Goal: Browse casually

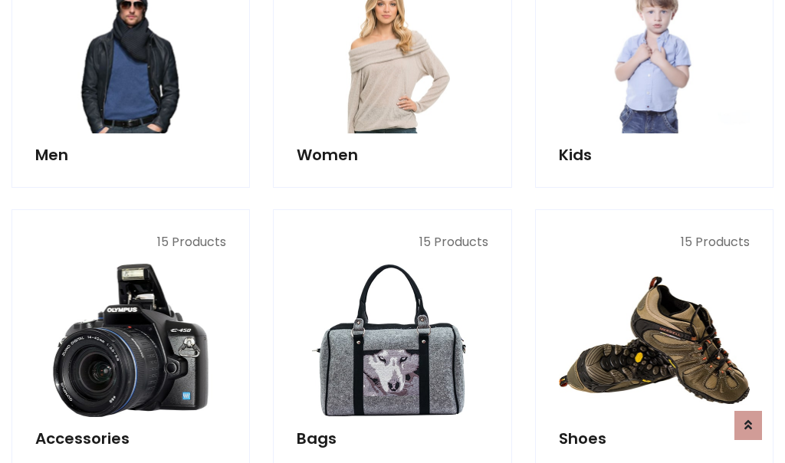
scroll to position [513, 0]
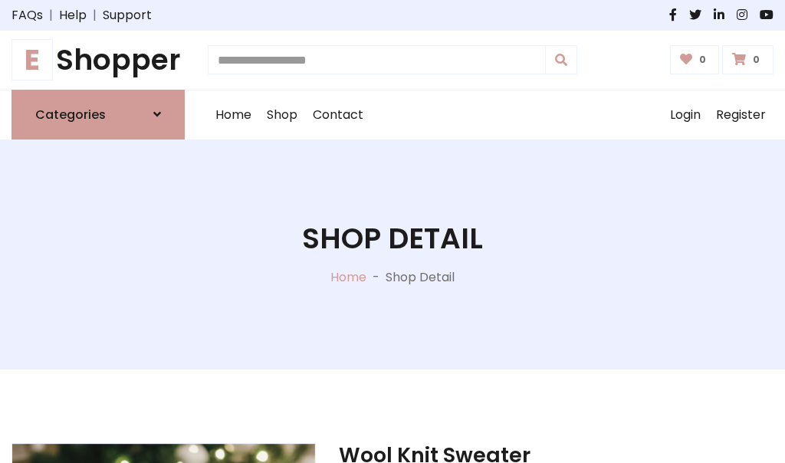
click at [98, 60] on h1 "E Shopper" at bounding box center [98, 60] width 173 height 35
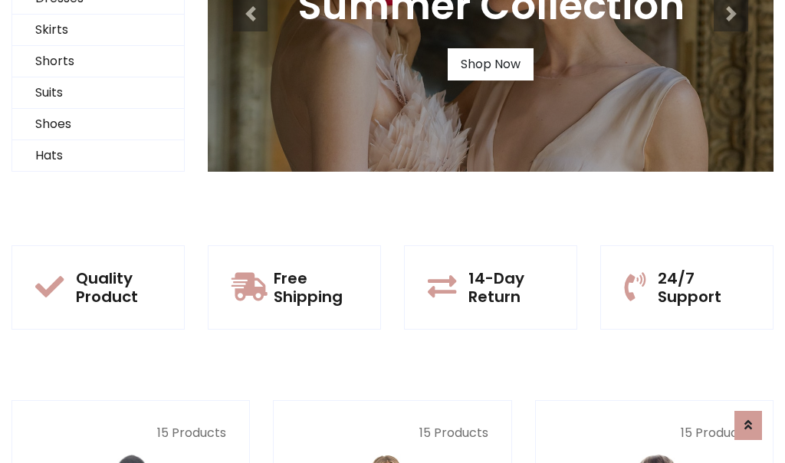
scroll to position [148, 0]
